Goal: Task Accomplishment & Management: Manage account settings

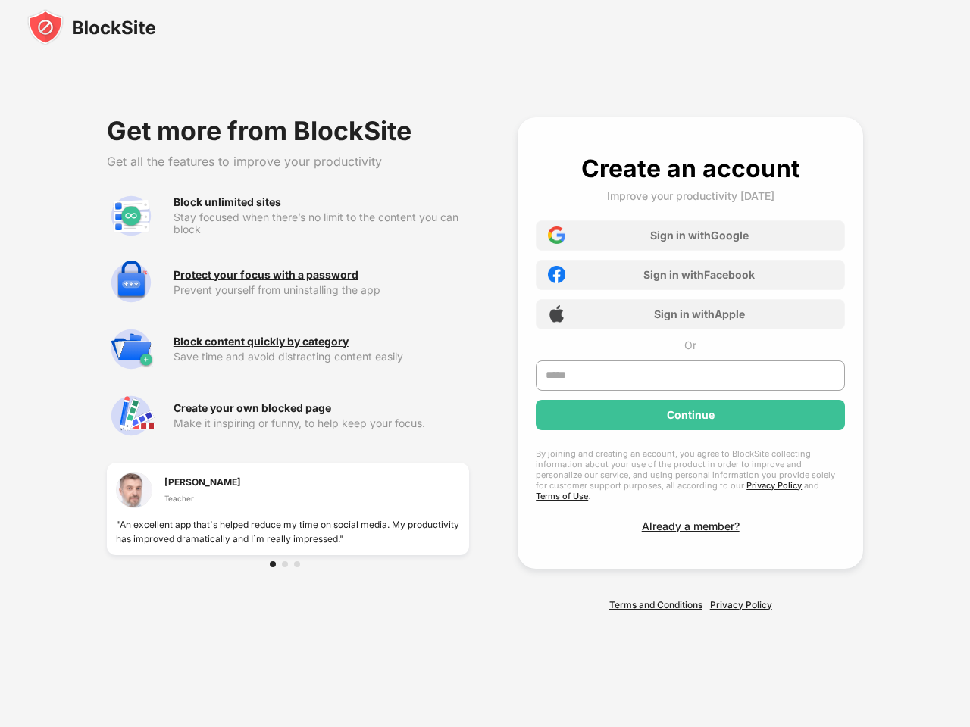
click at [485, 364] on div "Get more from BlockSite Get all the features to improve your productivity Block…" at bounding box center [485, 364] width 970 height 602
click at [92, 27] on img at bounding box center [91, 27] width 129 height 36
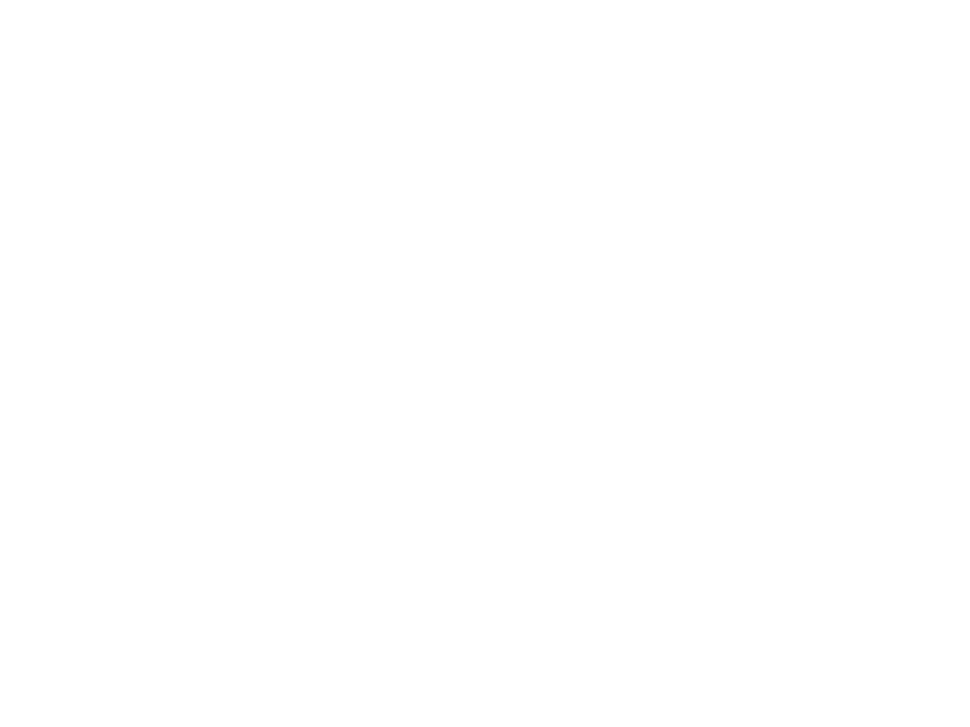
click at [690, 6] on html at bounding box center [485, 3] width 970 height 6
